Goal: Task Accomplishment & Management: Use online tool/utility

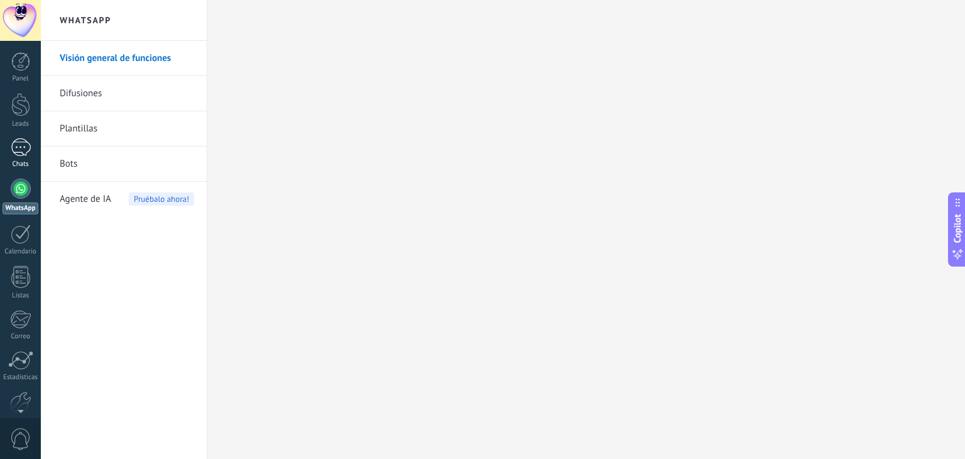
click at [29, 148] on div at bounding box center [21, 147] width 20 height 18
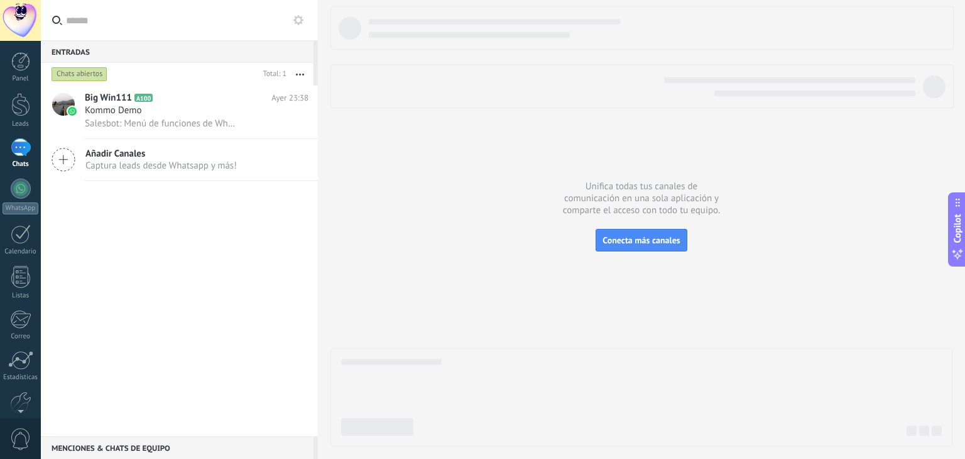
click at [278, 144] on div "Añadir Canales Captura leads desde Whatsapp y más!" at bounding box center [179, 160] width 277 height 42
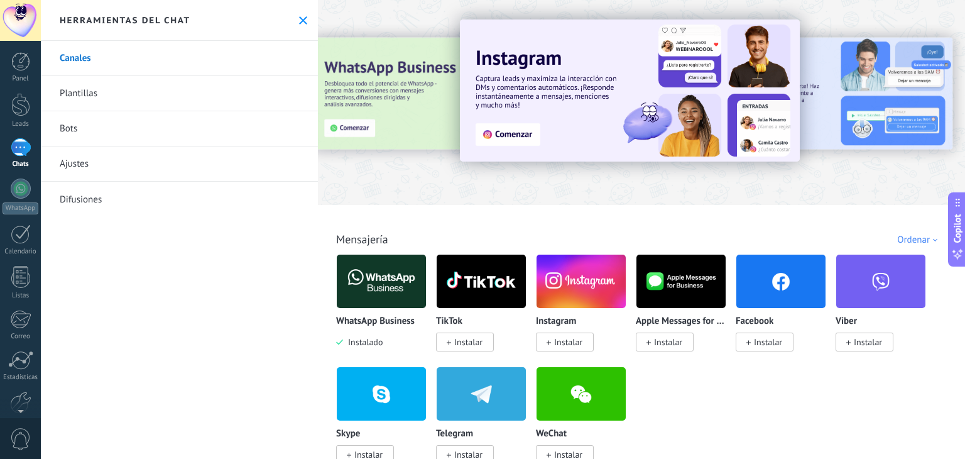
click at [371, 340] on span "Instalado" at bounding box center [363, 341] width 40 height 11
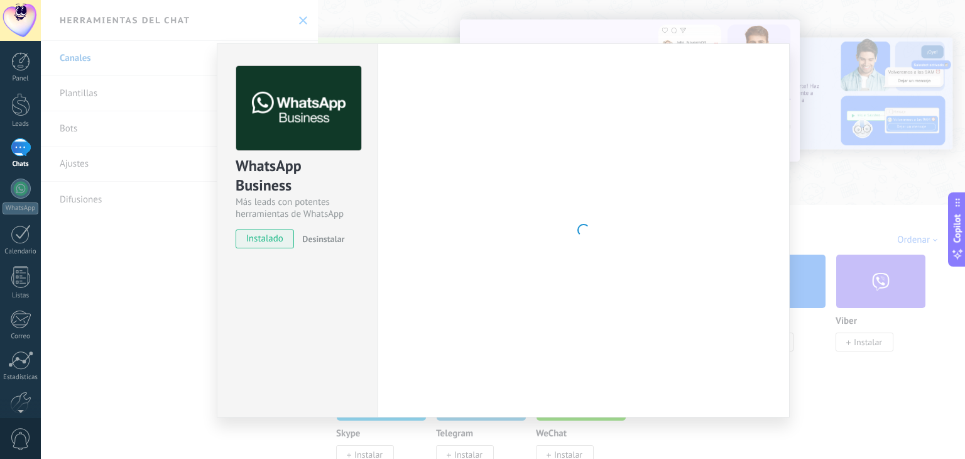
click at [333, 240] on span "Desinstalar" at bounding box center [323, 238] width 42 height 11
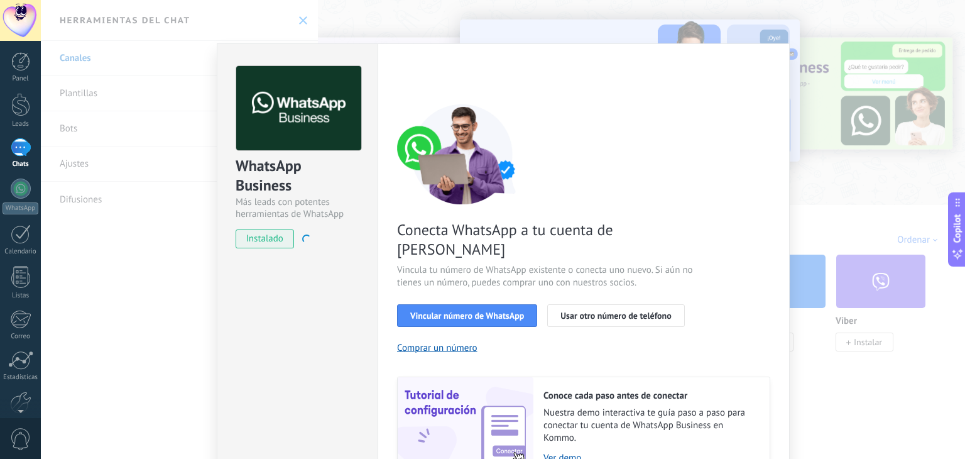
click at [186, 309] on div "WhatsApp Business Más leads con potentes herramientas de WhatsApp instalado Des…" at bounding box center [503, 229] width 924 height 459
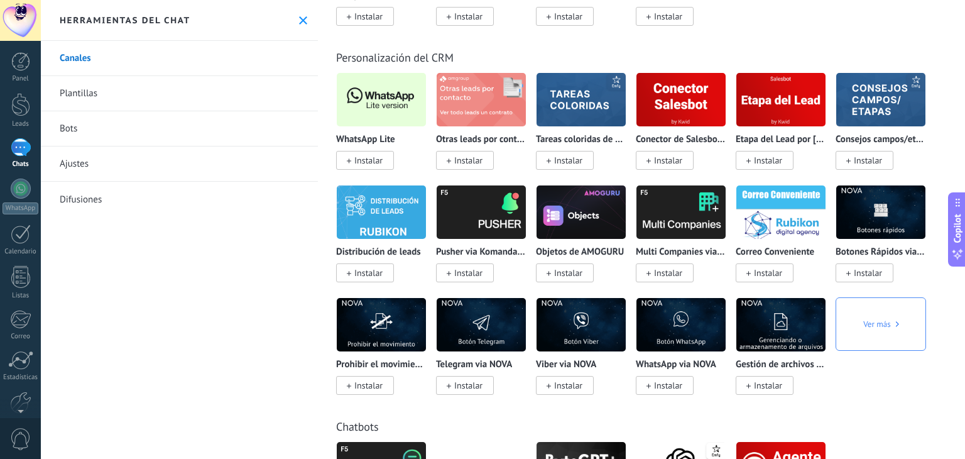
scroll to position [2891, 0]
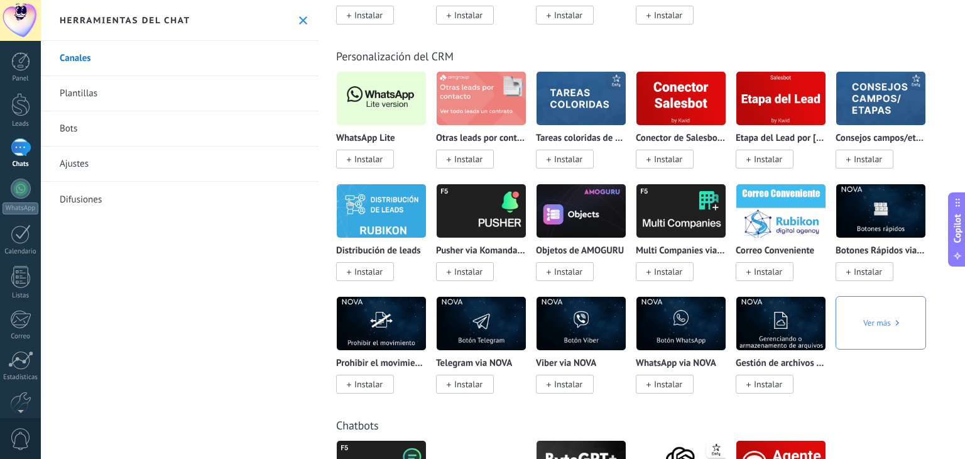
click at [385, 168] on span "Instalar" at bounding box center [365, 159] width 58 height 19
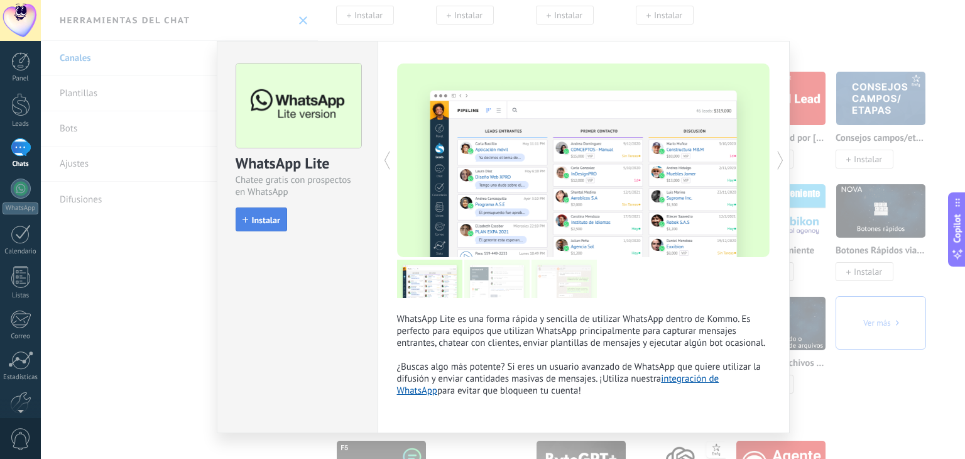
click at [256, 216] on span "Instalar" at bounding box center [266, 220] width 28 height 9
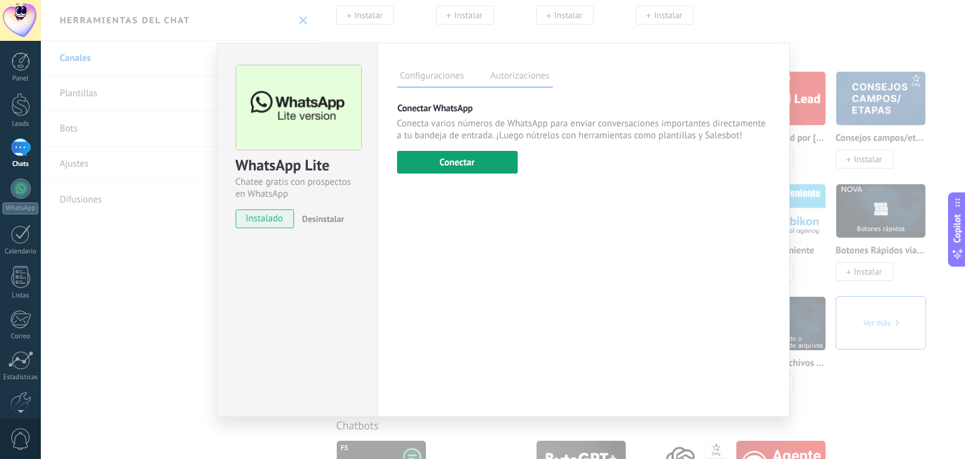
click at [455, 168] on button "Conectar" at bounding box center [457, 162] width 121 height 23
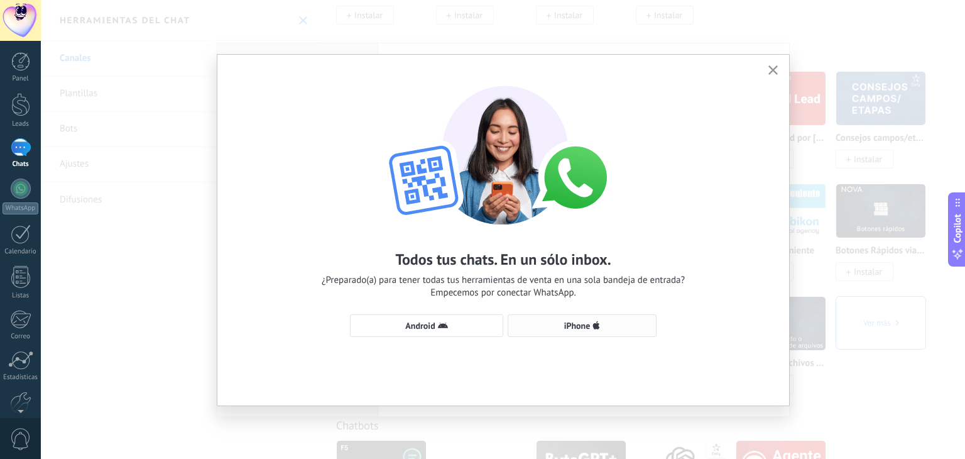
click at [566, 327] on span "iPhone" at bounding box center [577, 325] width 26 height 9
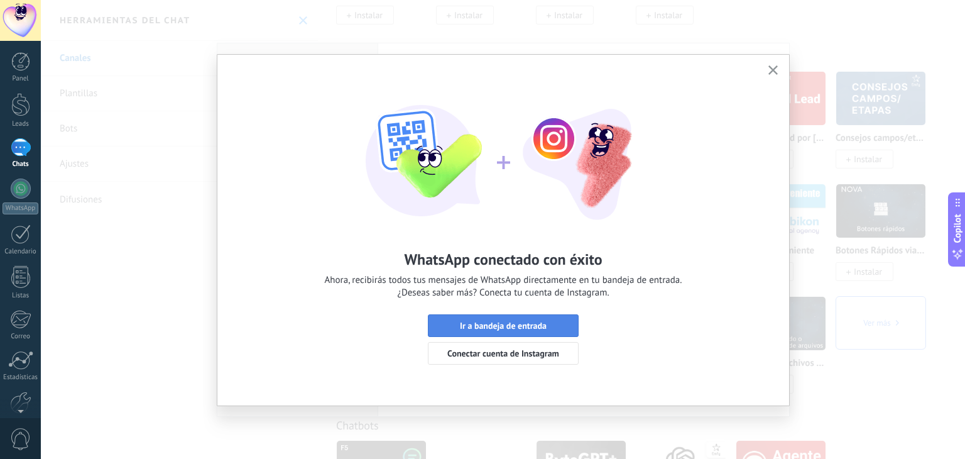
click at [565, 326] on span "Ir a bandeja de entrada" at bounding box center [503, 325] width 137 height 9
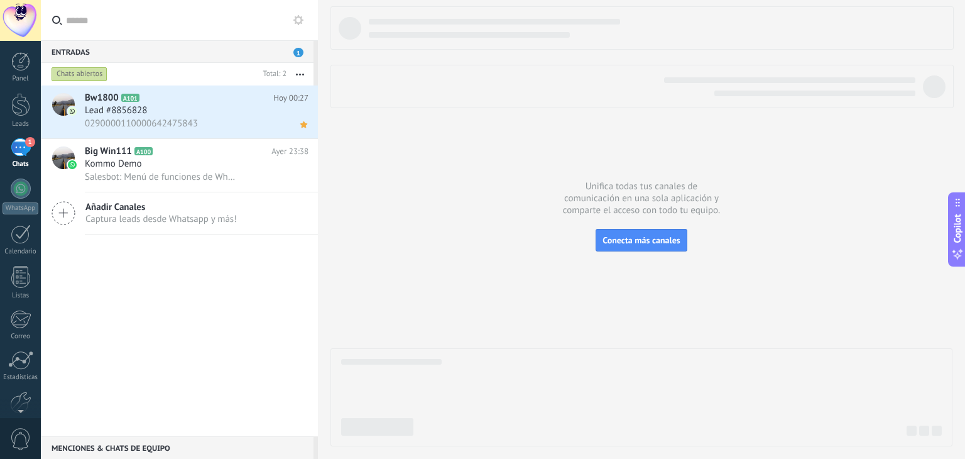
click at [16, 146] on div "1" at bounding box center [21, 147] width 20 height 18
click at [187, 100] on h2 "Bw1800 A101" at bounding box center [179, 98] width 189 height 13
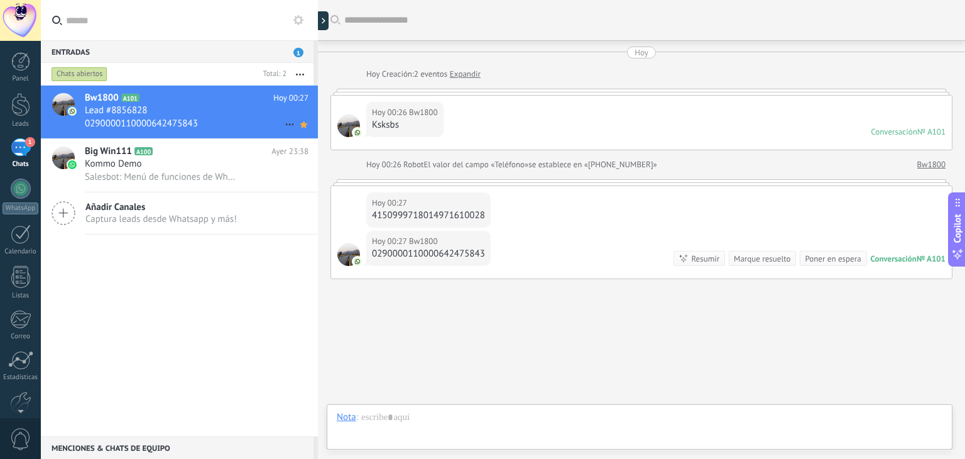
scroll to position [38, 0]
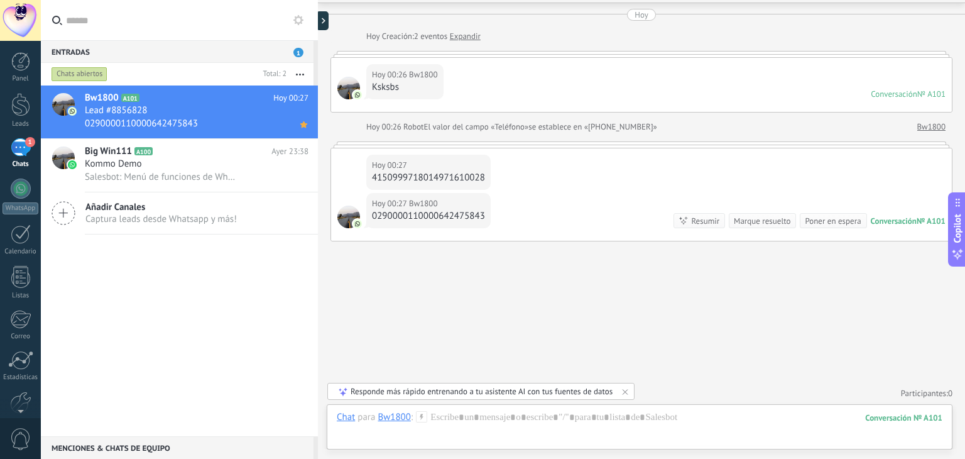
click at [21, 141] on div "1" at bounding box center [21, 147] width 20 height 18
